Goal: Task Accomplishment & Management: Use online tool/utility

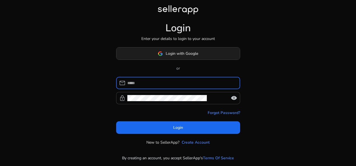
click at [176, 55] on span "Login with Google" at bounding box center [182, 54] width 32 height 6
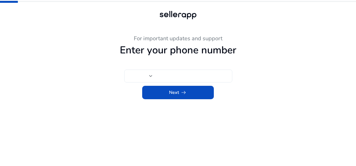
type input "***"
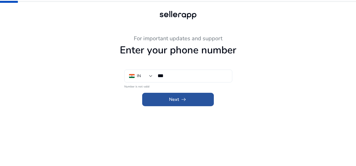
click at [206, 94] on span at bounding box center [178, 99] width 72 height 13
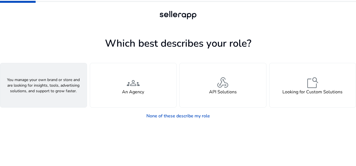
click at [69, 87] on div "person A Seller" at bounding box center [43, 85] width 86 height 44
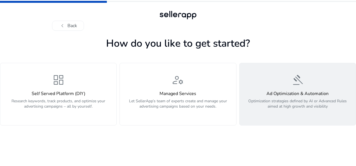
click at [293, 98] on p "Optimization strategies defined by AI or Advanced Rules aimed at high growth an…" at bounding box center [297, 106] width 109 height 17
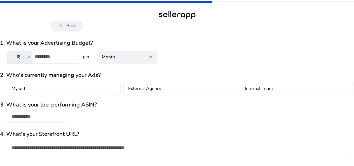
click at [66, 24] on button "chevron_left Back" at bounding box center [67, 26] width 32 height 10
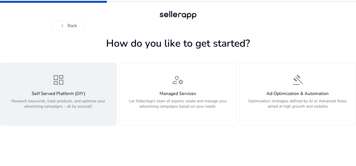
click at [45, 93] on h4 "Self Served Platform (DIY)" at bounding box center [58, 93] width 109 height 5
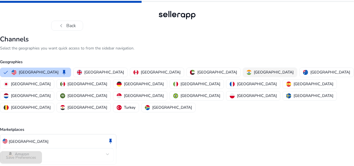
click at [243, 69] on button "[GEOGRAPHIC_DATA]" at bounding box center [270, 72] width 54 height 9
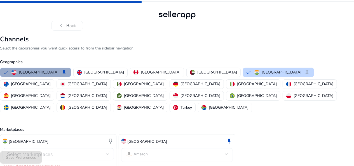
click at [41, 76] on button "United States keep" at bounding box center [35, 72] width 70 height 9
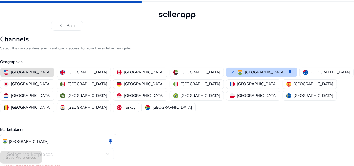
scroll to position [14, 0]
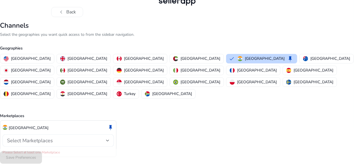
click at [73, 135] on div "Select Marketplaces" at bounding box center [58, 141] width 102 height 12
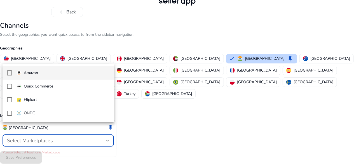
click at [34, 74] on p "Amazon" at bounding box center [31, 73] width 14 height 6
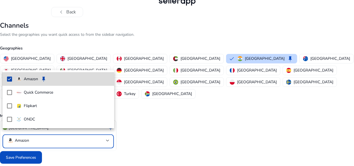
scroll to position [8, 0]
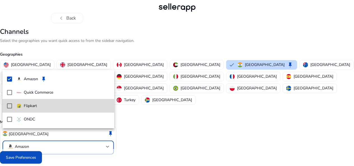
click at [15, 102] on mat-option "Flipkart" at bounding box center [59, 105] width 112 height 13
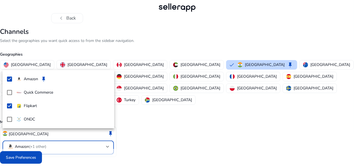
click at [29, 154] on div at bounding box center [177, 83] width 354 height 166
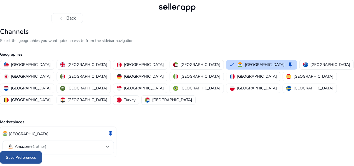
click at [14, 153] on span at bounding box center [21, 157] width 42 height 13
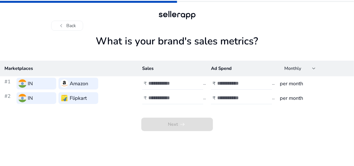
scroll to position [0, 0]
click at [159, 81] on input "number" at bounding box center [168, 83] width 38 height 6
type input "*"
type input "*****"
click at [240, 85] on input "number" at bounding box center [237, 83] width 38 height 6
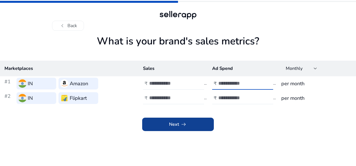
type input "****"
click at [187, 128] on span at bounding box center [178, 124] width 72 height 13
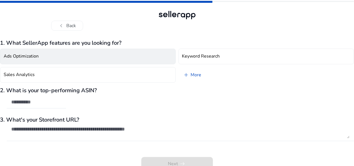
click at [67, 63] on button "Ads Optimization" at bounding box center [88, 57] width 176 height 16
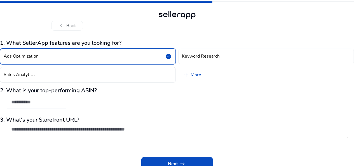
click at [69, 66] on div "Ads Optimization check_circle Keyword Research Sales Analytics add More" at bounding box center [177, 65] width 354 height 39
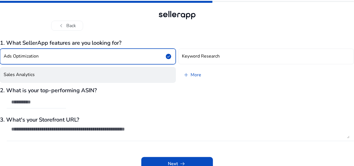
click at [102, 72] on button "Sales Analytics" at bounding box center [88, 75] width 176 height 16
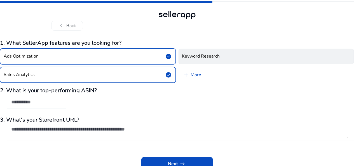
click at [271, 56] on button "Keyword Research" at bounding box center [266, 57] width 176 height 16
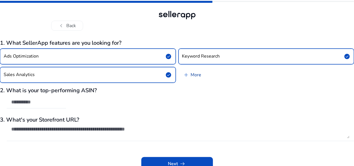
click at [188, 72] on span "add" at bounding box center [186, 75] width 7 height 7
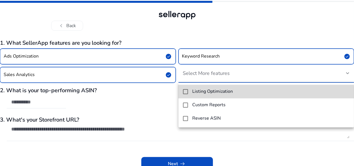
click at [208, 94] on h4 "Listing Optimization" at bounding box center [212, 91] width 41 height 5
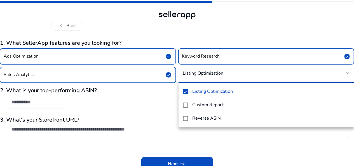
click at [145, 103] on div at bounding box center [177, 83] width 354 height 166
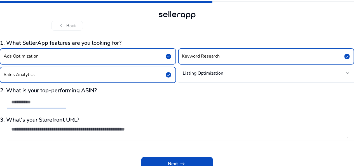
click at [20, 102] on input "text" at bounding box center [36, 102] width 50 height 6
paste input "**********"
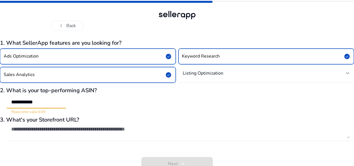
click at [13, 102] on input "**********" at bounding box center [36, 102] width 50 height 6
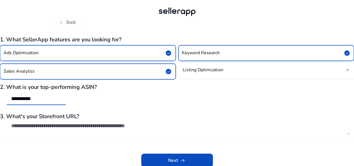
scroll to position [4, 0]
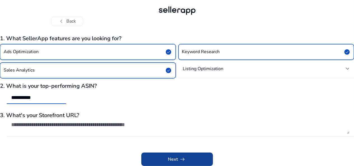
type input "**********"
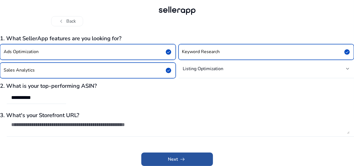
click at [174, 156] on span "Next arrow_right_alt" at bounding box center [177, 159] width 18 height 7
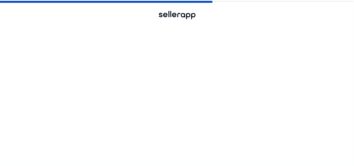
scroll to position [0, 0]
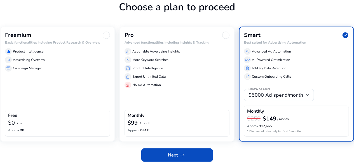
click at [74, 102] on div "Freemium Basic functionalities including Product Research & Overview equalizer …" at bounding box center [57, 84] width 115 height 115
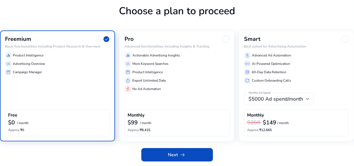
scroll to position [32, 0]
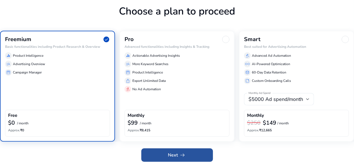
click at [159, 155] on span at bounding box center [177, 154] width 72 height 13
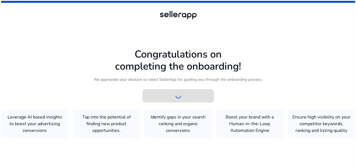
scroll to position [0, 0]
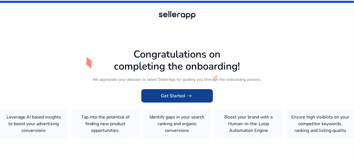
click at [171, 98] on span "Get Started arrow_right_alt" at bounding box center [177, 96] width 32 height 7
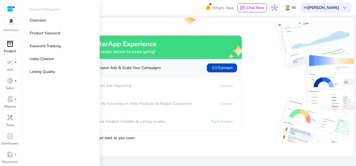
click at [13, 53] on p "Product" at bounding box center [10, 51] width 12 height 5
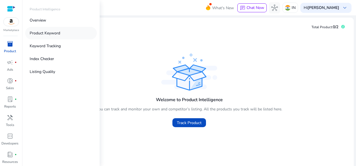
click at [53, 32] on p "Product Keyword" at bounding box center [45, 33] width 30 height 6
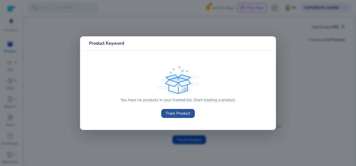
click at [176, 109] on span at bounding box center [178, 113] width 34 height 13
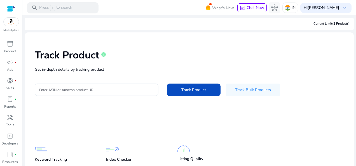
click at [144, 82] on div "Track Product info Get in-depth details by tracking product Enter ASIN or Amazo…" at bounding box center [189, 72] width 320 height 71
click at [143, 85] on div at bounding box center [96, 90] width 115 height 12
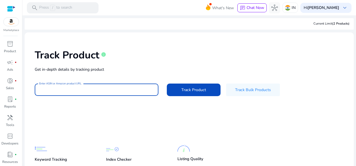
paste input "**********"
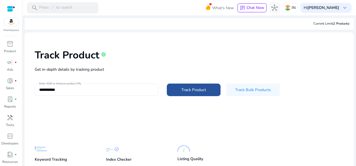
click at [180, 86] on span at bounding box center [194, 89] width 54 height 13
type input "**********"
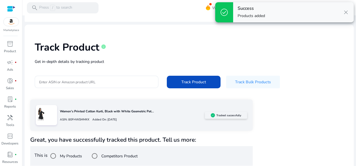
scroll to position [12, 0]
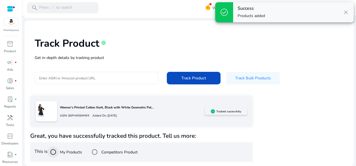
click at [60, 152] on div at bounding box center [52, 151] width 13 height 13
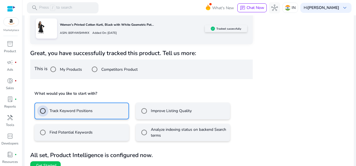
scroll to position [103, 0]
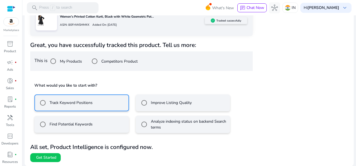
click at [50, 121] on label "Find Potential Keywords" at bounding box center [70, 124] width 44 height 6
click at [52, 157] on span "Get Started" at bounding box center [46, 158] width 20 height 6
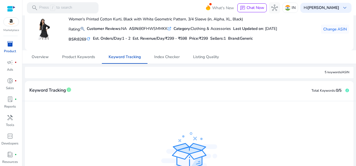
scroll to position [28, 0]
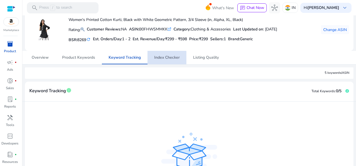
click at [160, 60] on span "Index Checker" at bounding box center [166, 58] width 25 height 4
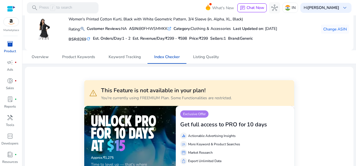
scroll to position [28, 0]
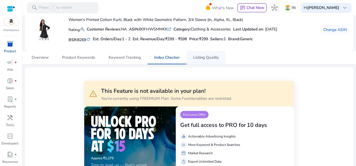
click at [196, 57] on span "Listing Quality" at bounding box center [206, 58] width 26 height 4
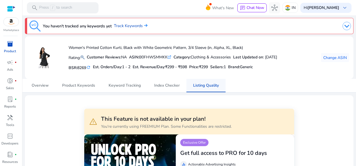
scroll to position [28, 0]
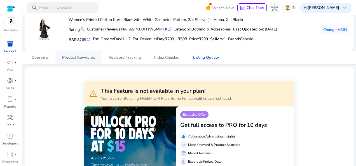
click at [87, 56] on span "Product Keywords" at bounding box center [78, 58] width 33 height 4
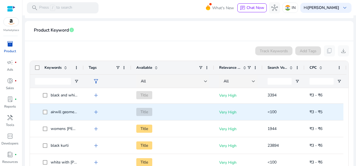
scroll to position [56, 0]
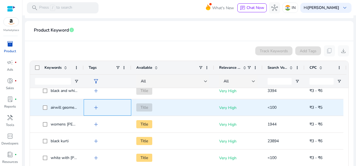
click at [94, 107] on span "add" at bounding box center [96, 107] width 7 height 7
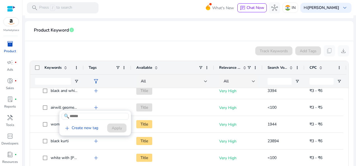
click at [174, 104] on div at bounding box center [178, 83] width 356 height 166
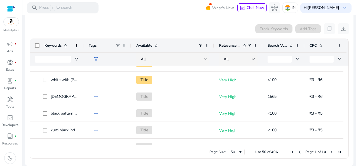
scroll to position [364, 0]
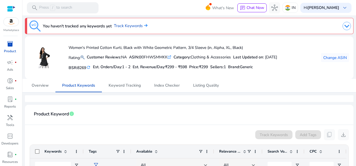
scroll to position [364, 0]
